Goal: Task Accomplishment & Management: Complete application form

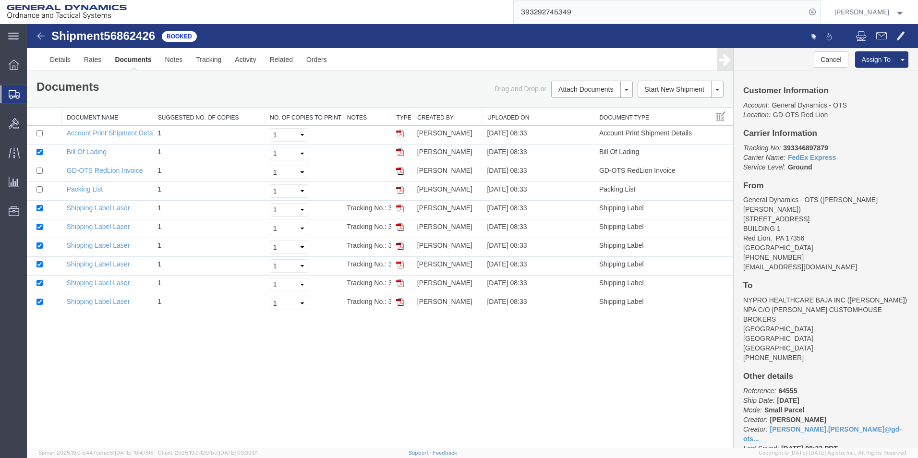
click at [0, 0] on span "Create Shipment" at bounding box center [0, 0] width 0 height 0
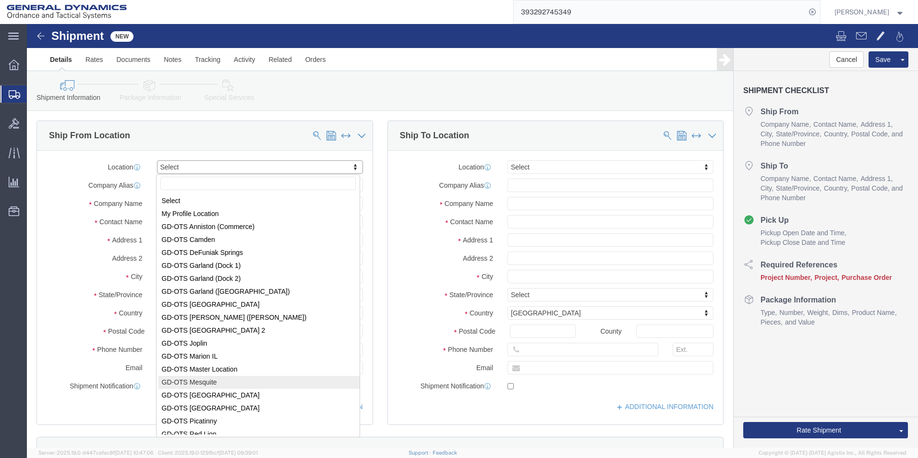
scroll to position [1, 0]
select select "310"
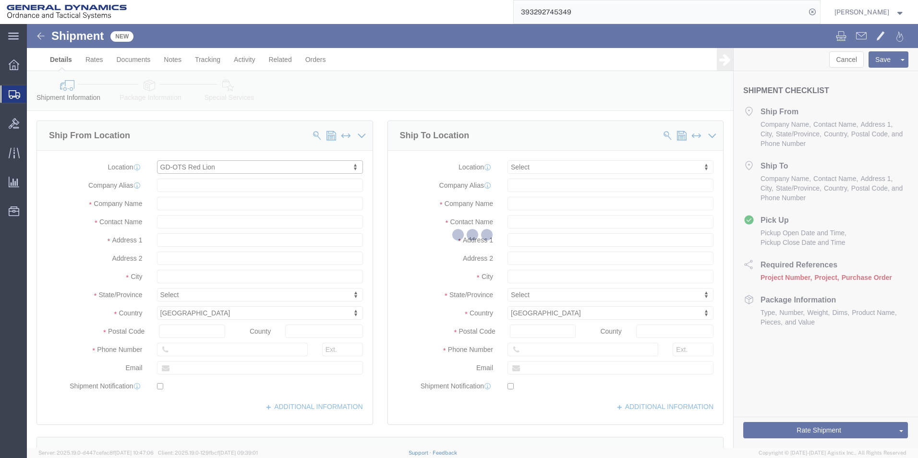
type input "[STREET_ADDRESS]"
type input "17356"
type input "[PHONE_NUMBER]"
type input "REDLPAHIG0"
type input "General Dynamics - OTS"
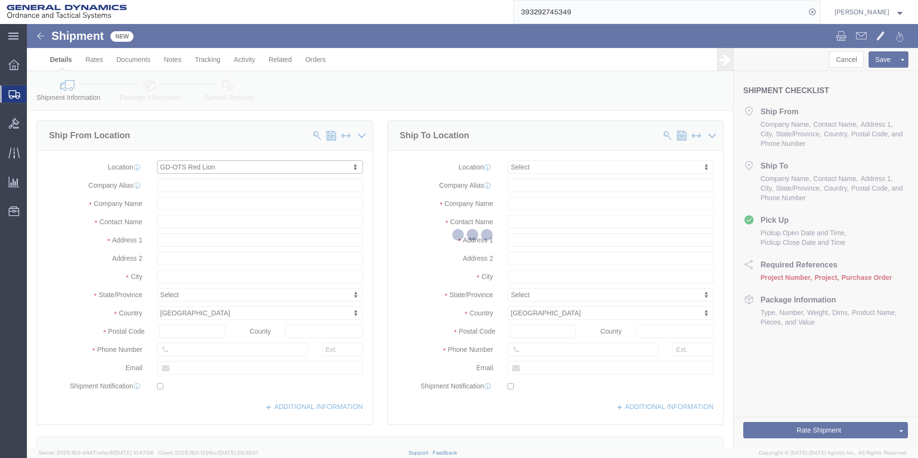
type input "Red Lion"
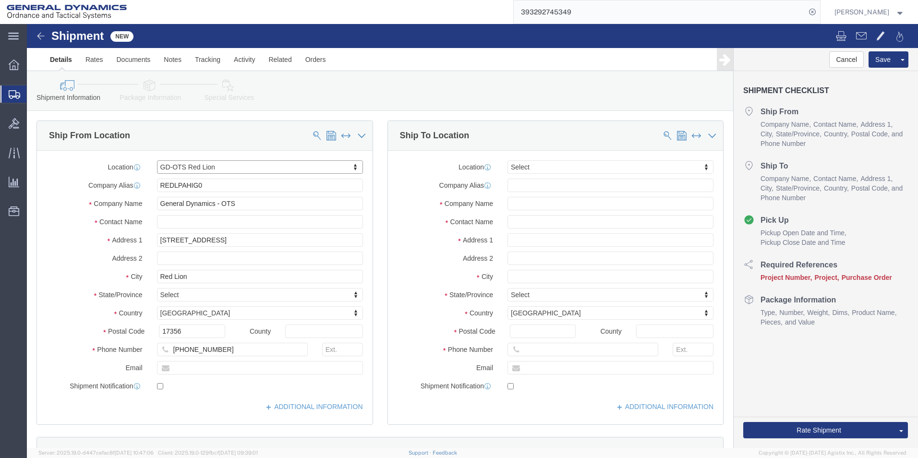
select select "PA"
drag, startPoint x: 190, startPoint y: 163, endPoint x: 57, endPoint y: 171, distance: 132.8
click div "Location GD-OTS Red Lion Select My Profile Location GD-OTS [GEOGRAPHIC_DATA] (C…"
click input "text"
type input "[PERSON_NAME] [PERSON_NAME]"
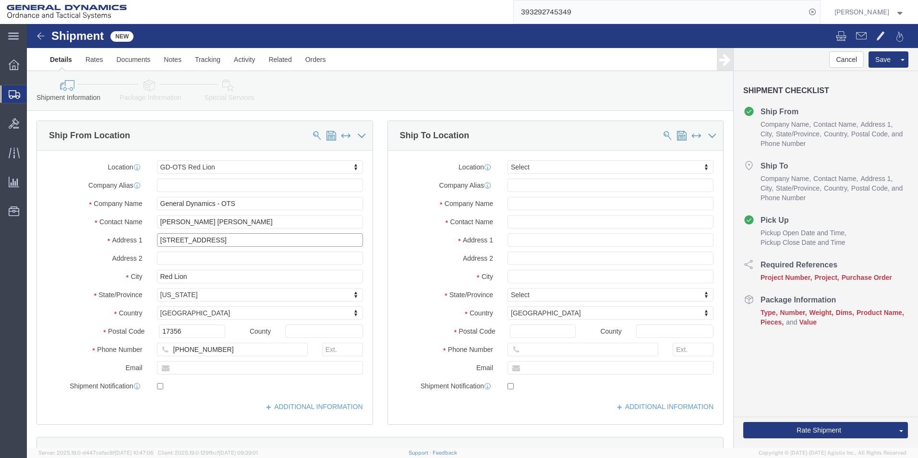
click input "[STREET_ADDRESS]"
click input "text"
type input "BUILDING 1"
click input "text"
type input "[EMAIL_ADDRESS][DOMAIN_NAME]"
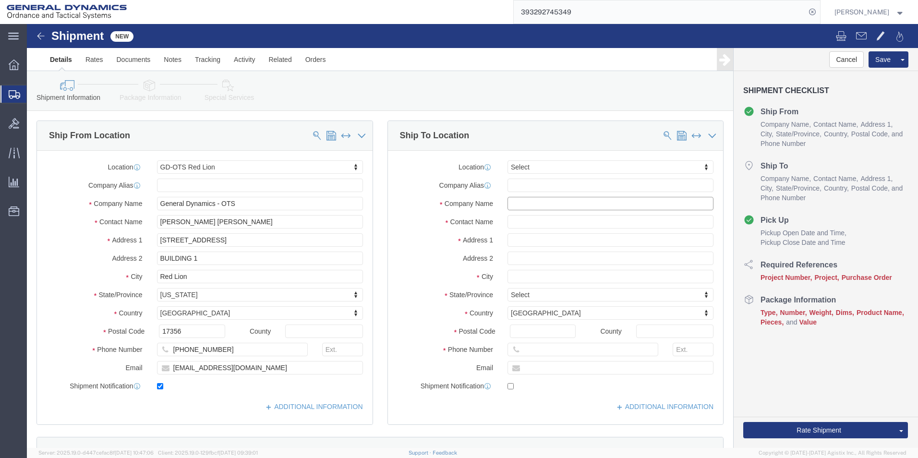
checkbox input "true"
click input "text"
type input "ALTAMIRA"
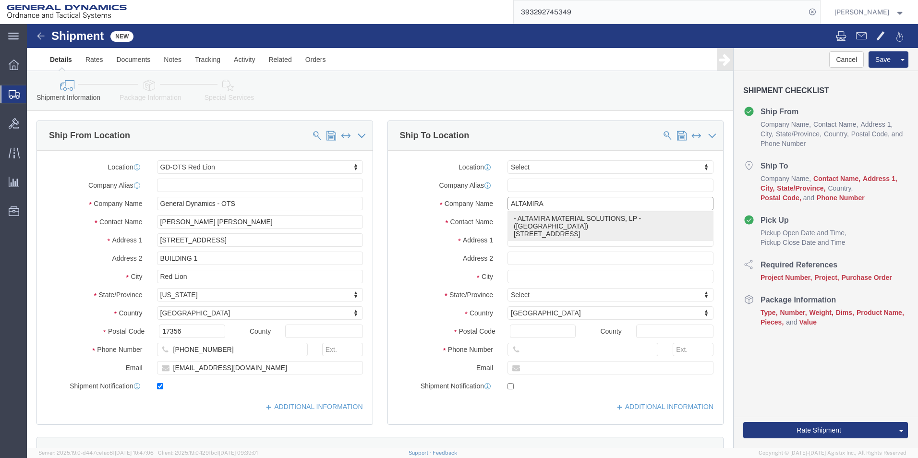
click p "- ALTAMIRA MATERIAL SOLUTIONS, LP - ([GEOGRAPHIC_DATA]) [STREET_ADDRESS]"
type input "[STREET_ADDRESS]"
type input "19440"
type input "[PHONE_NUMBER]"
type input "ALTAMIRA MATERIAL SOLUTIONS, LP"
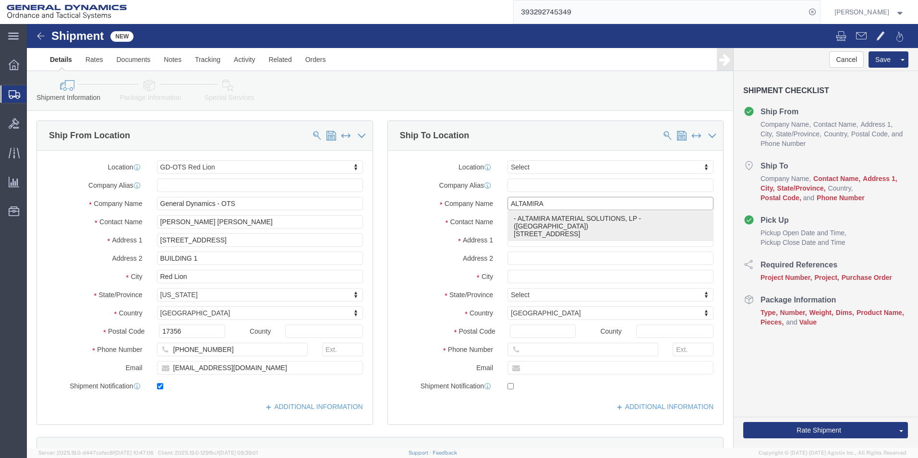
type input "ALTAMIRA"
type input "[PERSON_NAME]"
select select "PA"
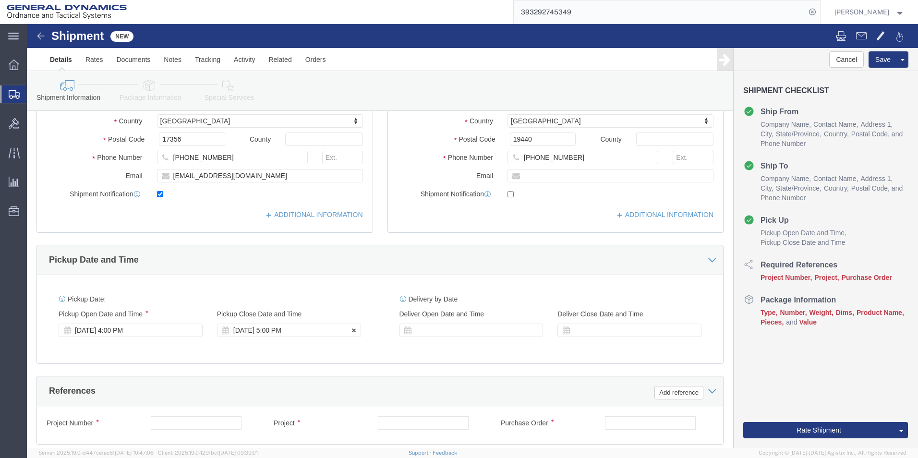
type input "ALTAMIRA MATERIAL SOLUTIONS, LP"
click div "[DATE] 5:00 PM"
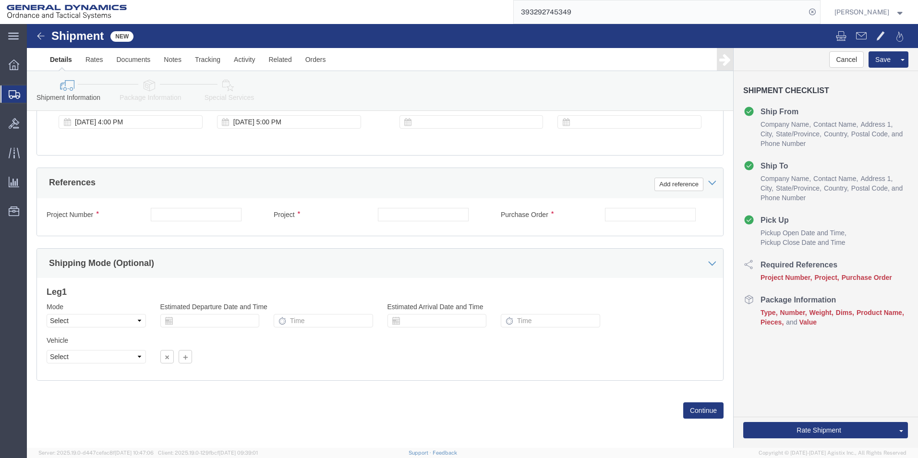
click div "Please fix the following errors Ship From Location Location GD-OTS Red Lion Sel…"
click input "text"
type input "64654"
click input "text"
type input "64654"
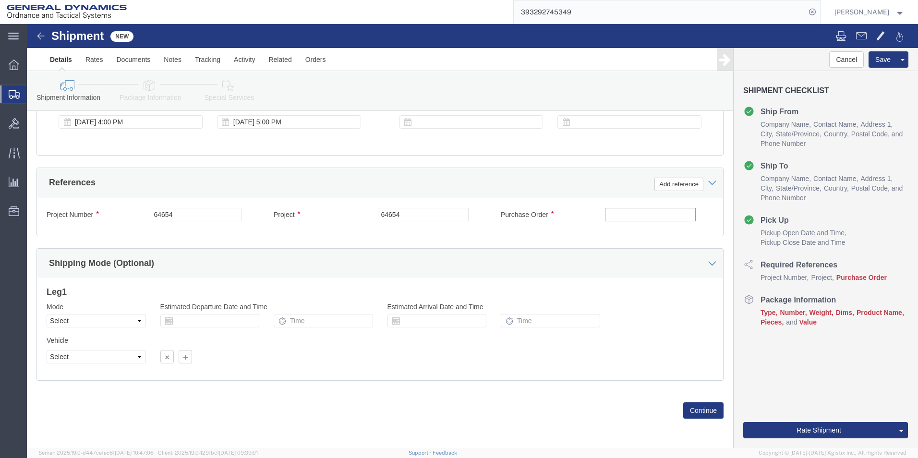
click input "text"
type input "140892"
click button "Continue"
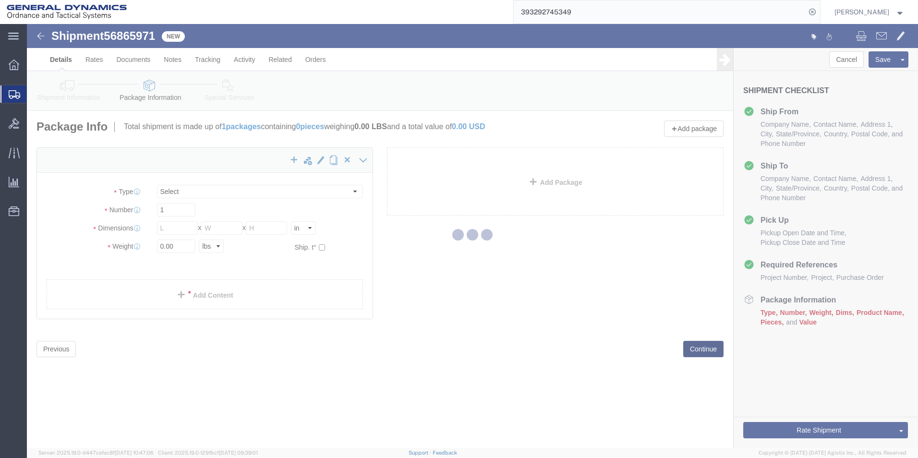
select select "CBOX"
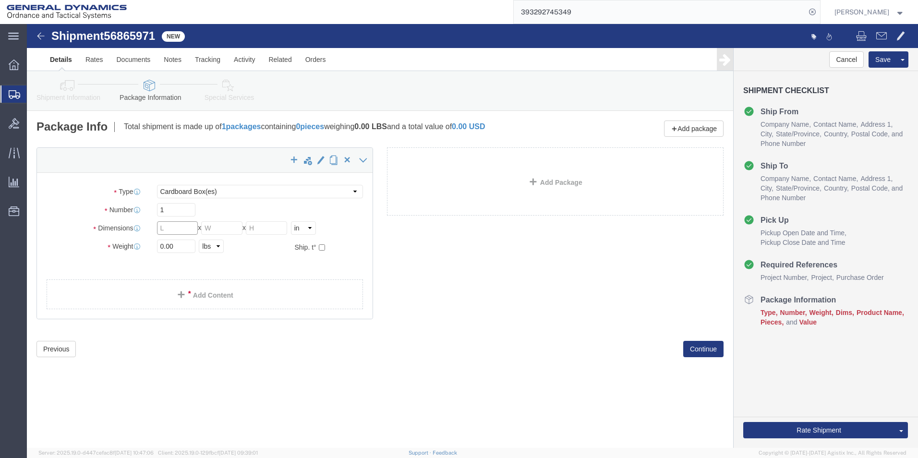
click input "text"
type input "8"
click input "text"
type input "8"
click input "text"
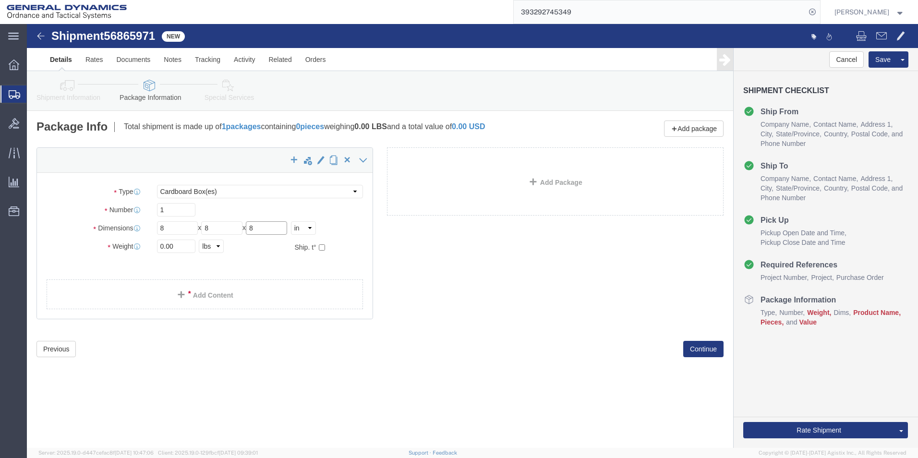
type input "8"
drag, startPoint x: 137, startPoint y: 219, endPoint x: 114, endPoint y: 213, distance: 23.4
click div "Weight 0.00 Select kgs lbs Ship. t°"
type input "1.00"
click link "Add Content"
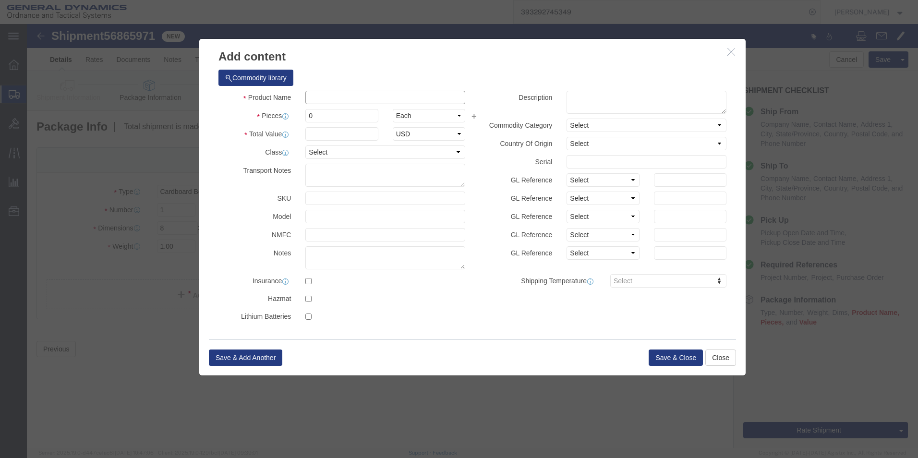
click input "text"
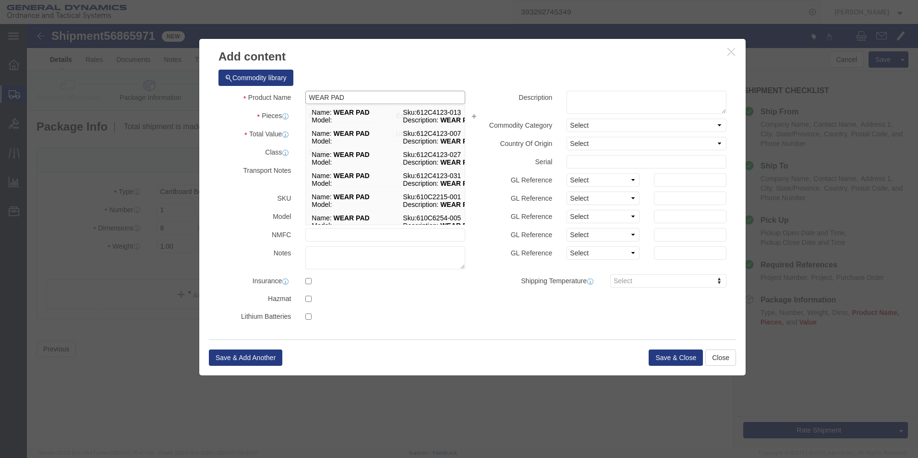
type input "WEAR PAD"
click div "Commodity library"
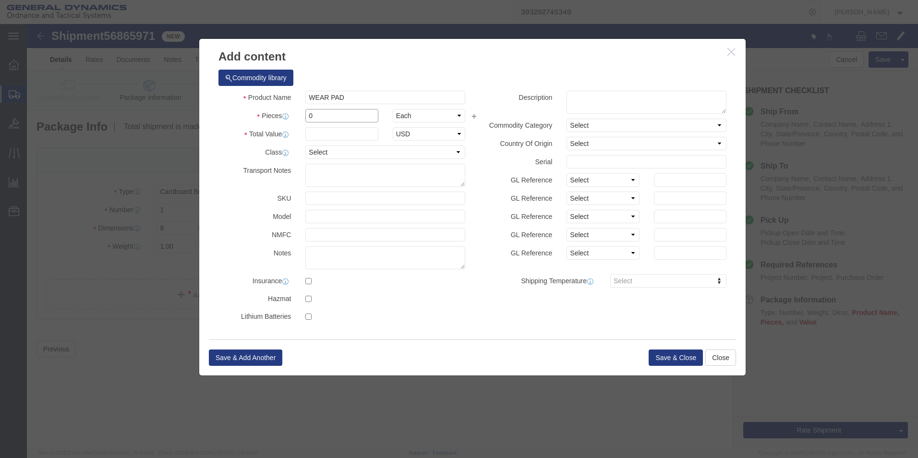
drag, startPoint x: 305, startPoint y: 95, endPoint x: 152, endPoint y: 102, distance: 153.4
click div "Add content Commodity library Product Name WEAR PAD WEAR PAD Pieces 0 Select Ba…"
type input "5"
click div "Product Name WEAR PAD WEAR PAD Pieces 5 Select Bag Barrels 100Board Feet Bottle…"
click input "text"
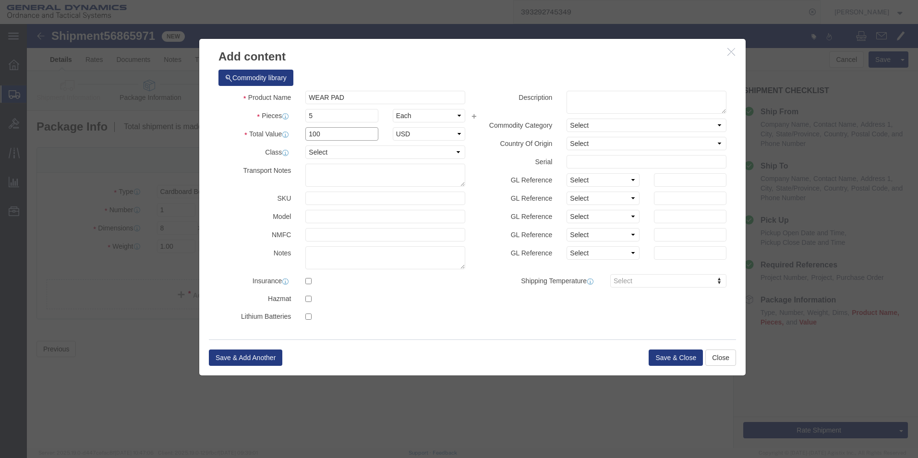
type input "100"
click div "Commodity library"
click button "Save & Close"
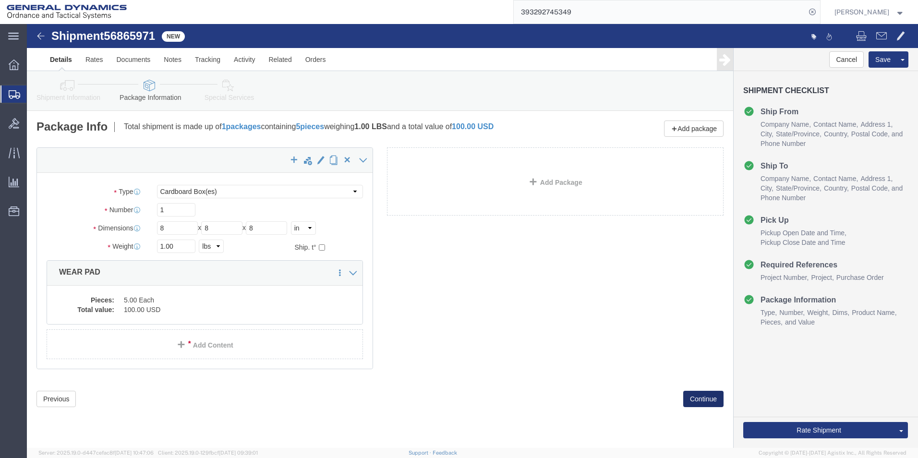
click button "Continue"
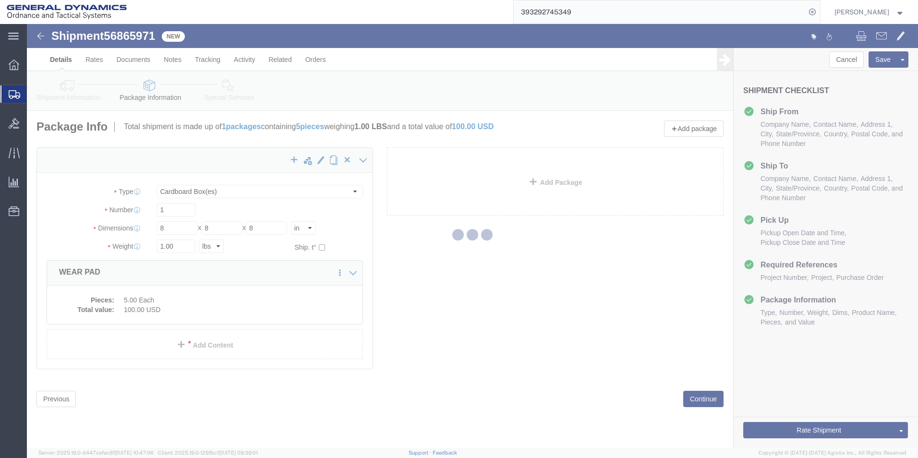
select select
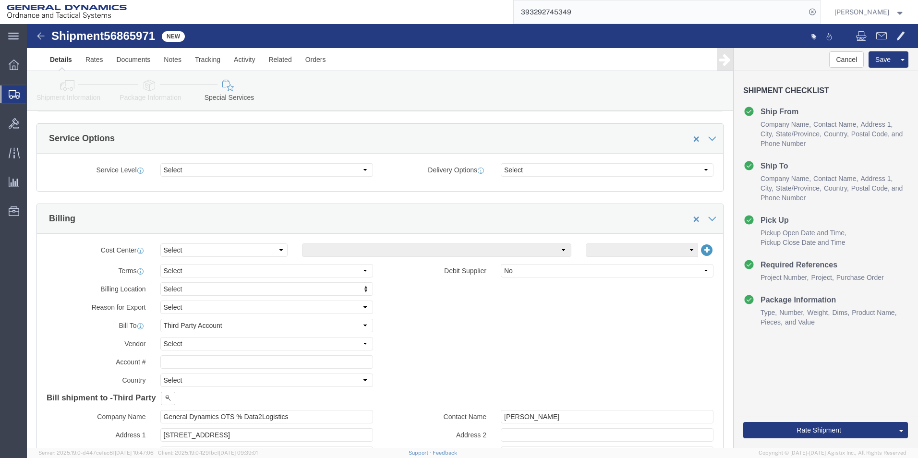
scroll to position [336, 0]
drag, startPoint x: 340, startPoint y: 296, endPoint x: 328, endPoint y: 304, distance: 14.3
click select "Select Recipient Account Sender/Shipper Third Party Account"
select select "RCPN"
click select "Select Recipient Account Sender/Shipper Third Party Account"
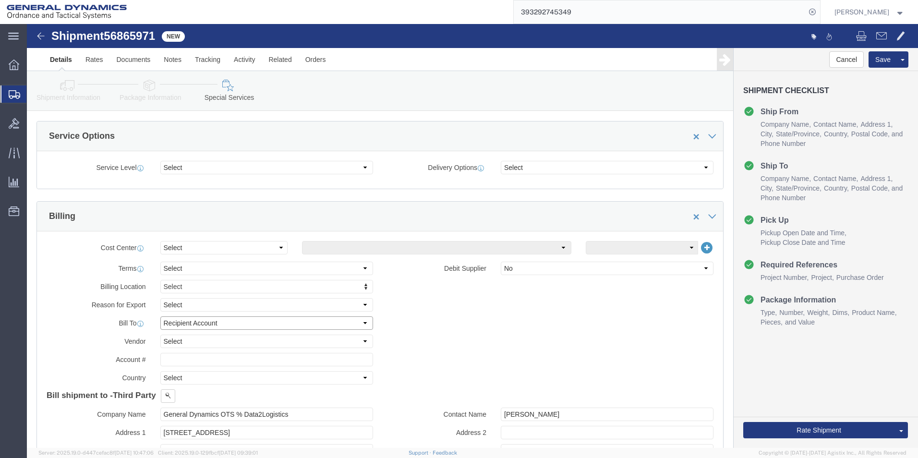
type input "ALTAMIRA MATERIAL SOLUTIONS, LP"
type input "[STREET_ADDRESS]"
select select "US"
select select "PA"
type input "[PHONE_NUMBER]"
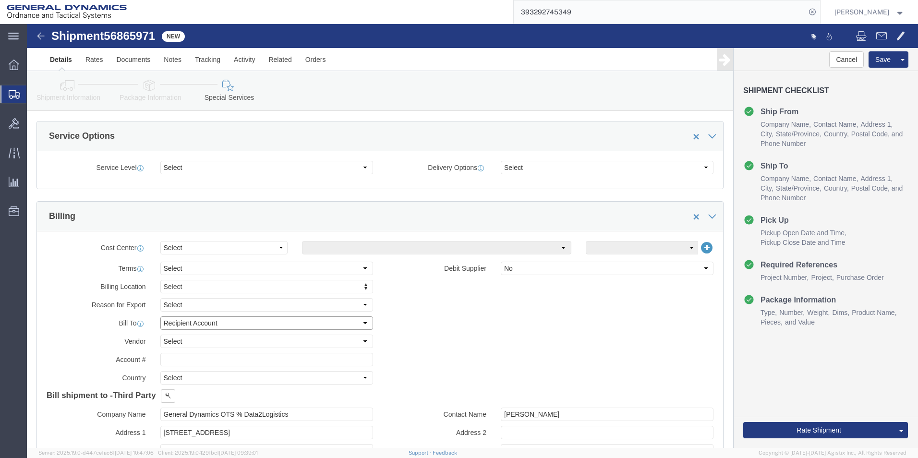
type input "ALTAMIRA"
type input "[PERSON_NAME]"
type input "19440"
click select "Select DHL FedEx Express UPS"
select select "FedEx Express"
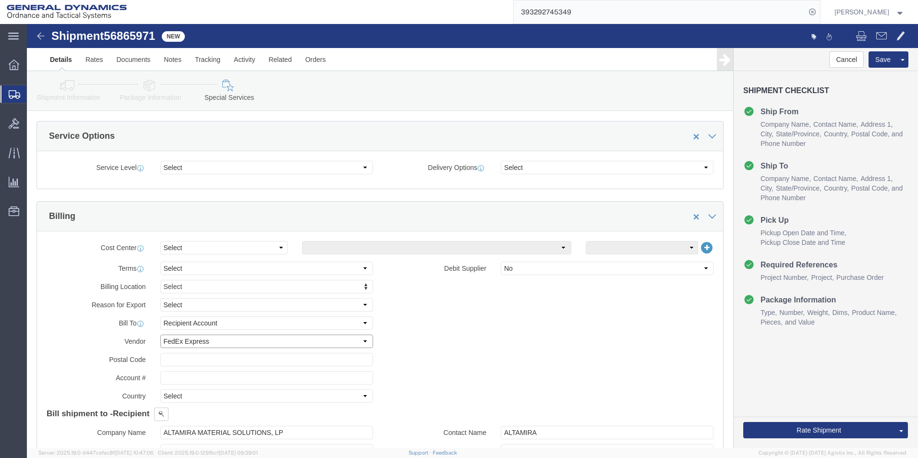
click select "Select DHL FedEx Express UPS"
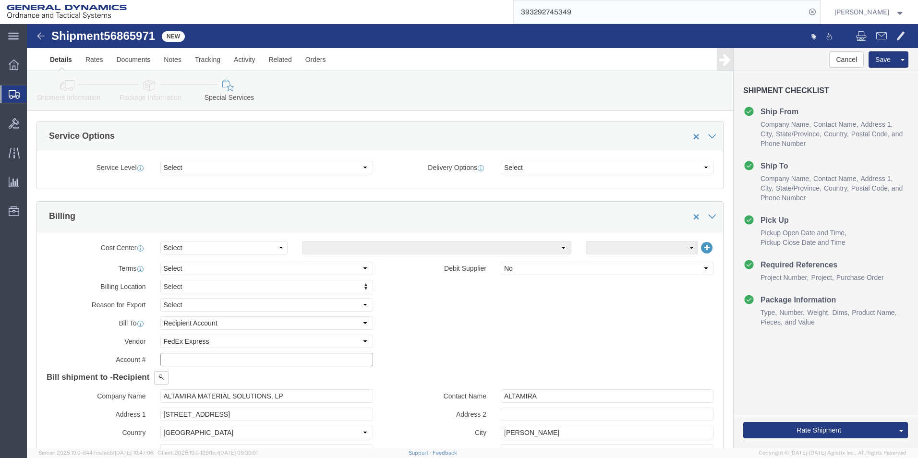
click input "text"
click select "Select Recipient Account Sender/Shipper Third Party Account"
select select "THRD"
click select "Select Recipient Account Sender/Shipper Third Party Account"
select select
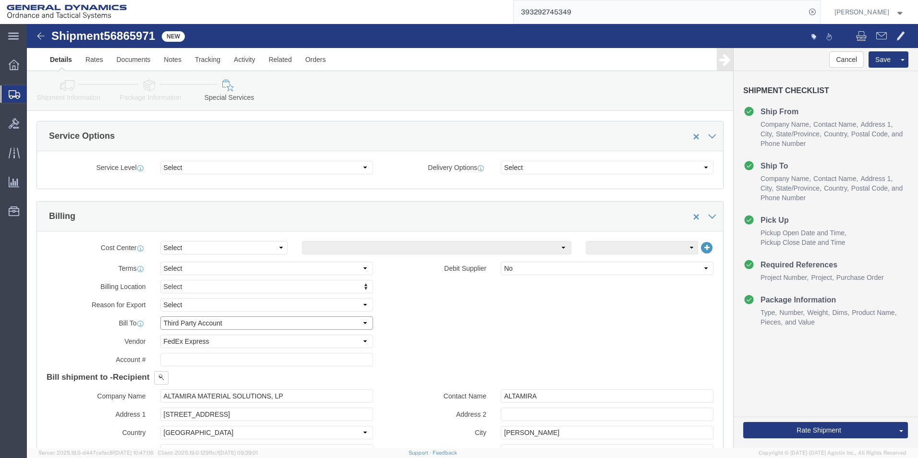
select select
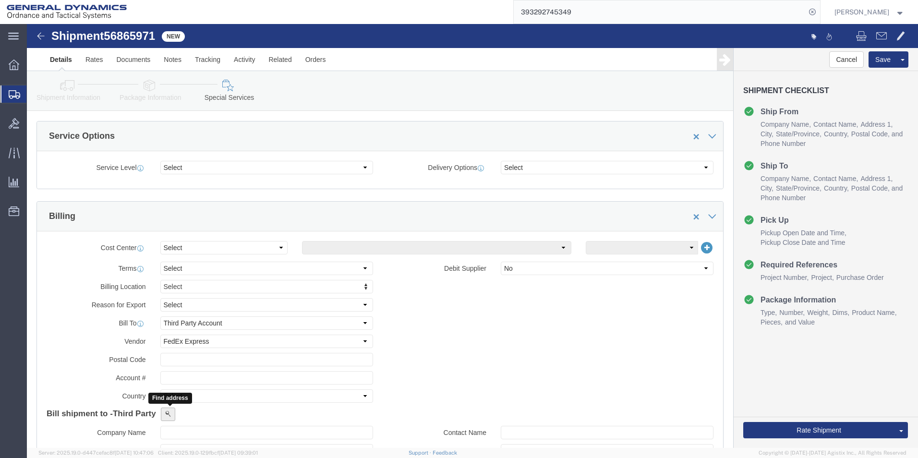
click button
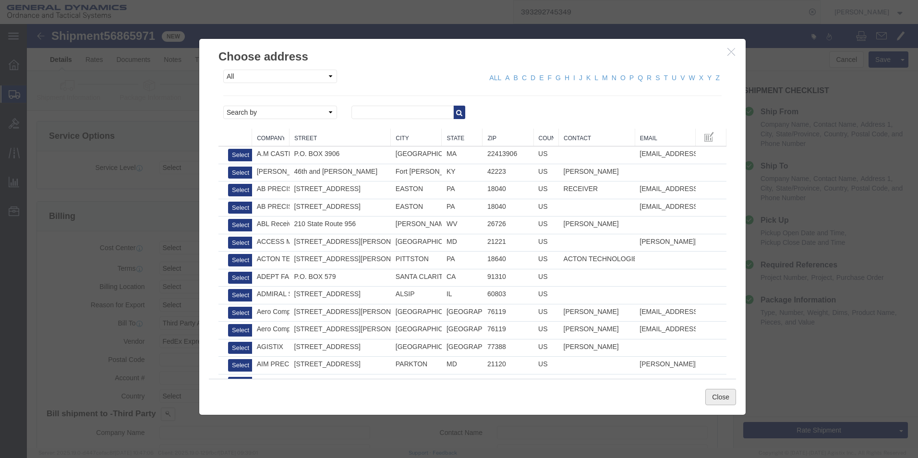
click button "Close"
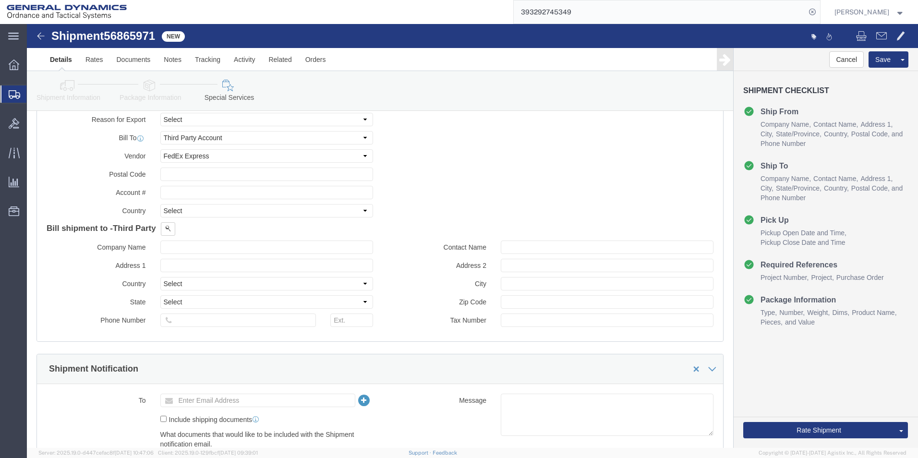
scroll to position [528, 0]
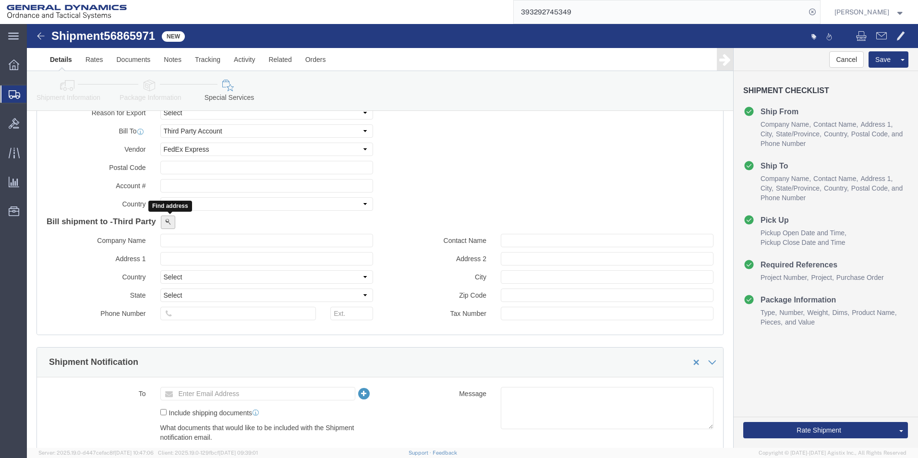
click button
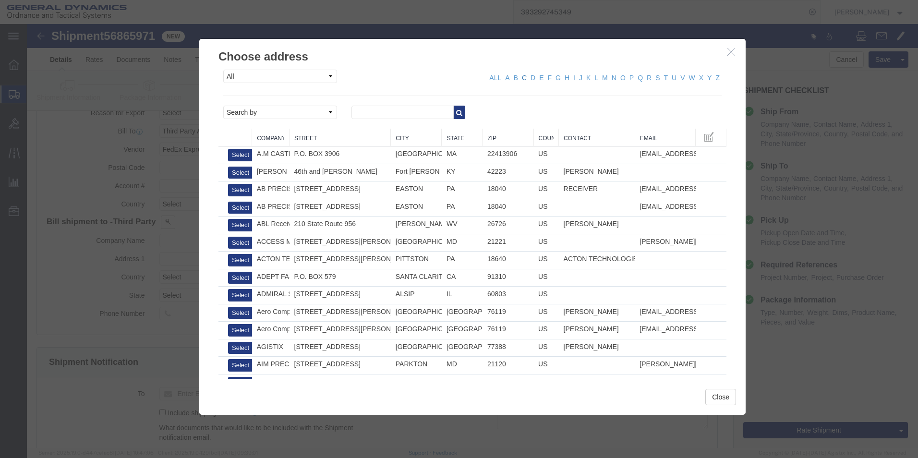
click link "C"
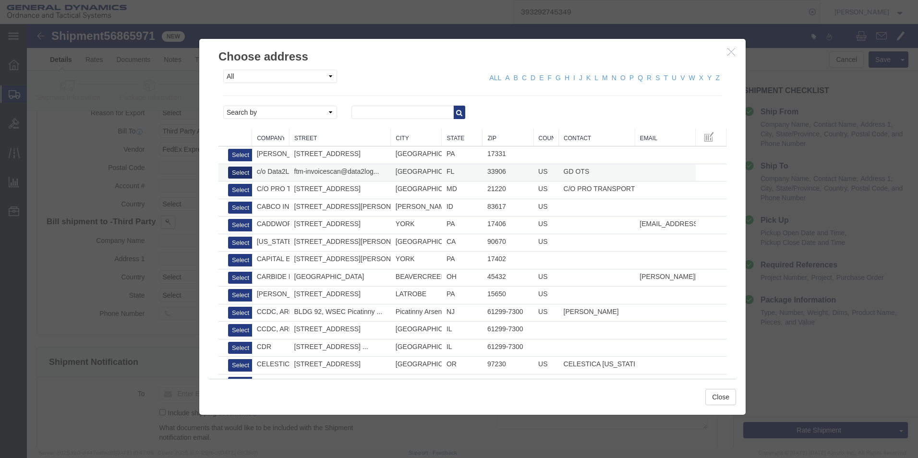
click button "Select"
type input "c/o Data2Logistics"
type input "[EMAIL_ADDRESS][DOMAIN_NAME]"
select select "US"
type input "[PHONE_NUMBER]"
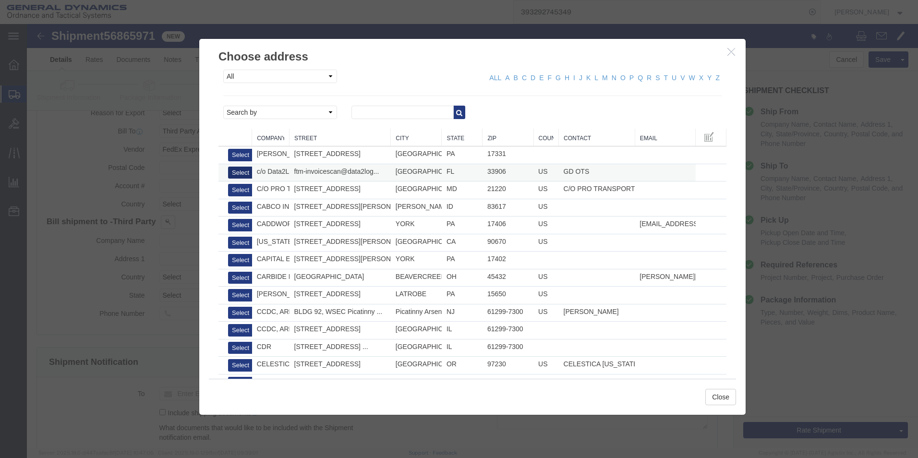
type input "GD OTS"
type input "P.O. Box 61050"
type input "[GEOGRAPHIC_DATA][PERSON_NAME]"
type input "33906"
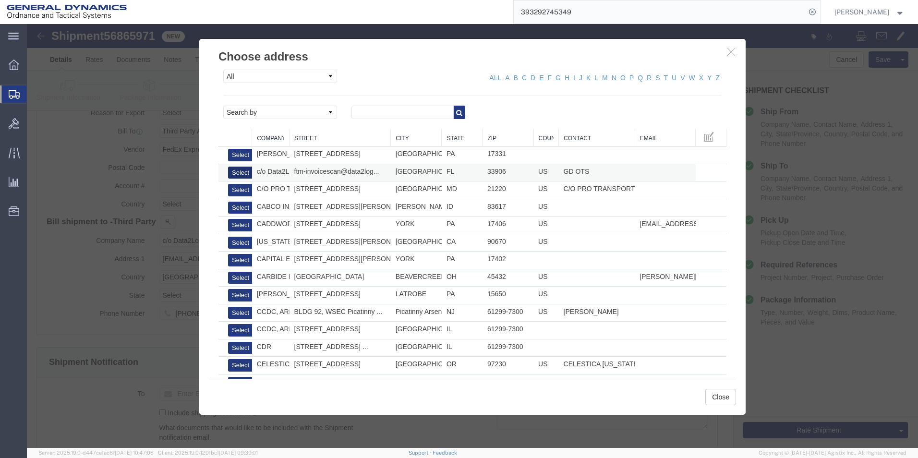
select select "FL"
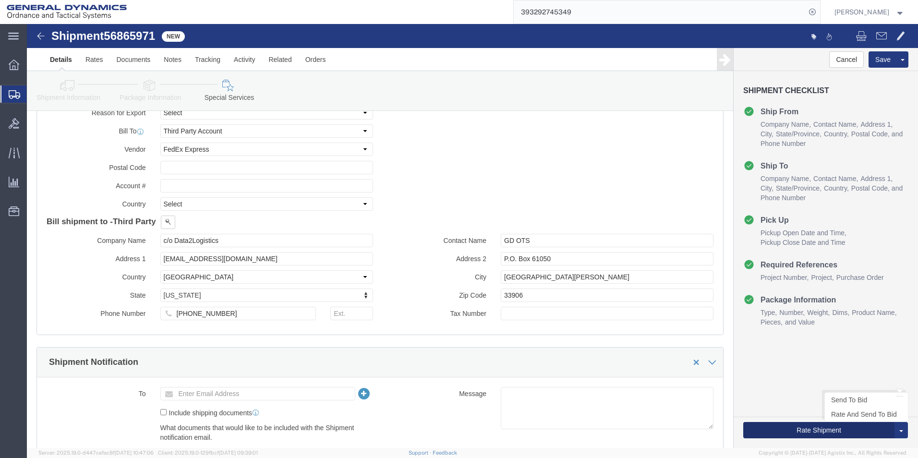
click button "Rate Shipment"
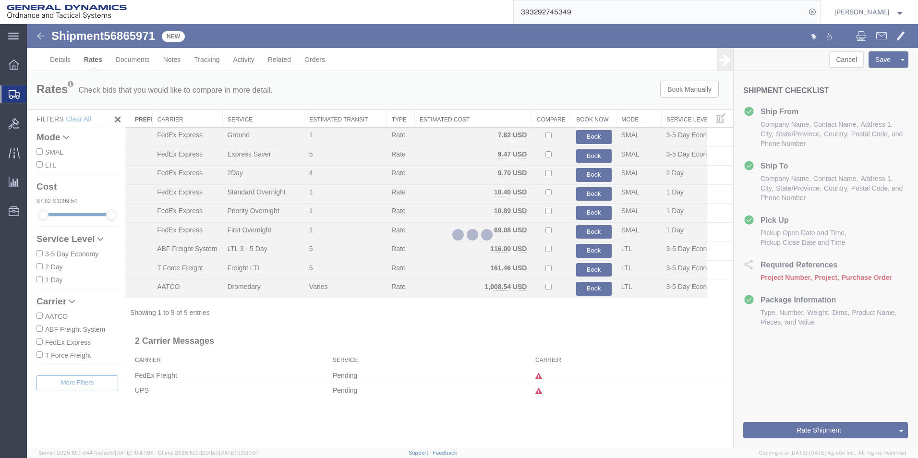
scroll to position [0, 0]
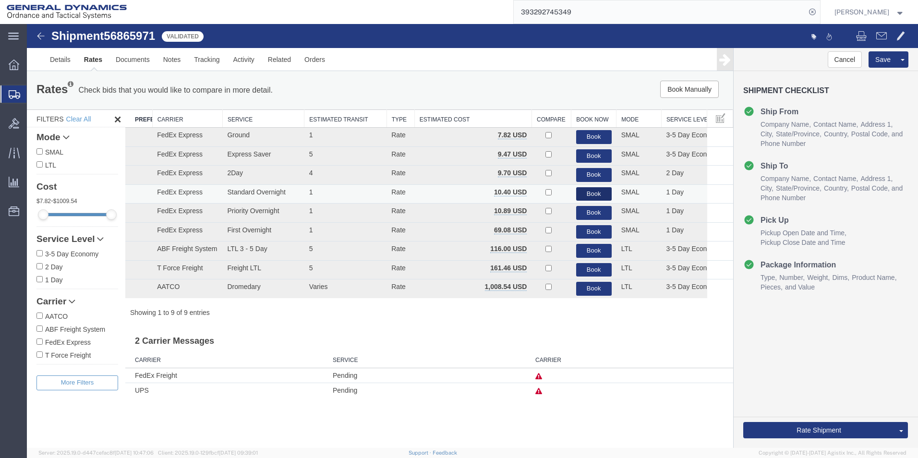
click at [591, 187] on button "Book" at bounding box center [594, 194] width 36 height 14
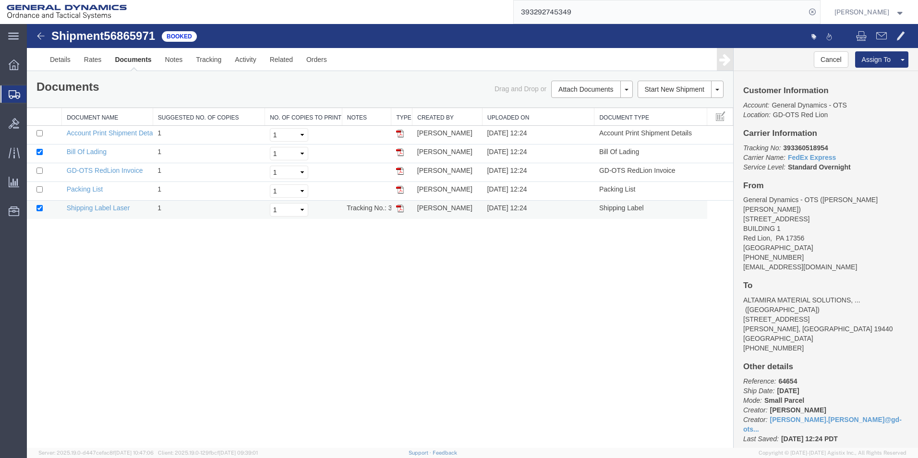
click at [397, 207] on img at bounding box center [400, 209] width 8 height 8
